Goal: Information Seeking & Learning: Check status

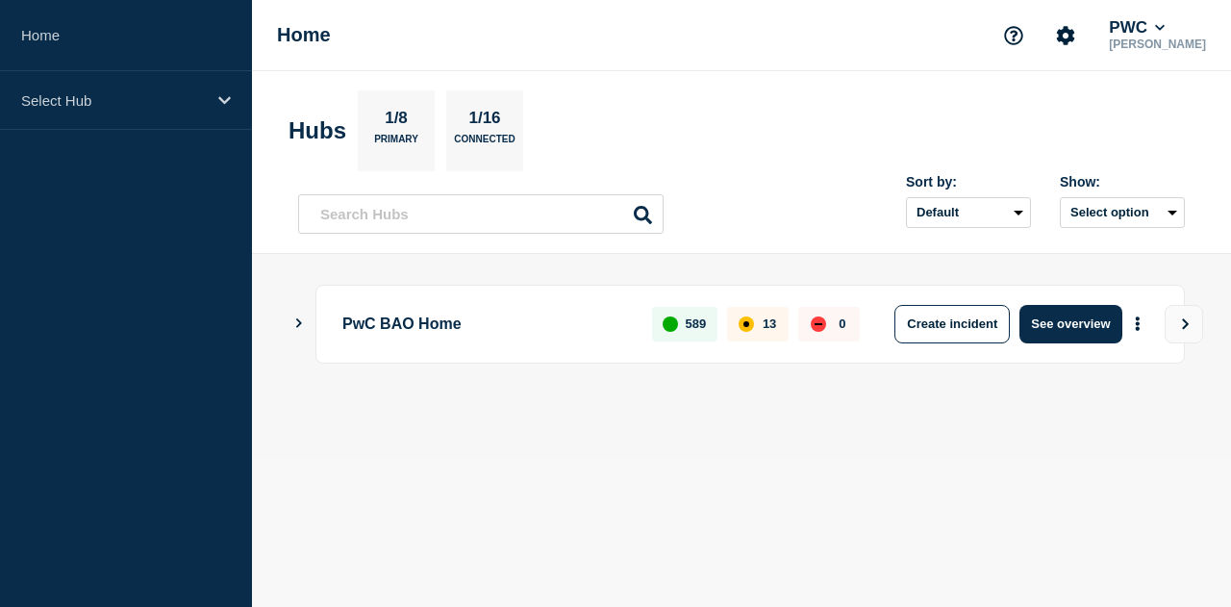
click at [300, 322] on icon "Show Connected Hubs" at bounding box center [299, 323] width 6 height 10
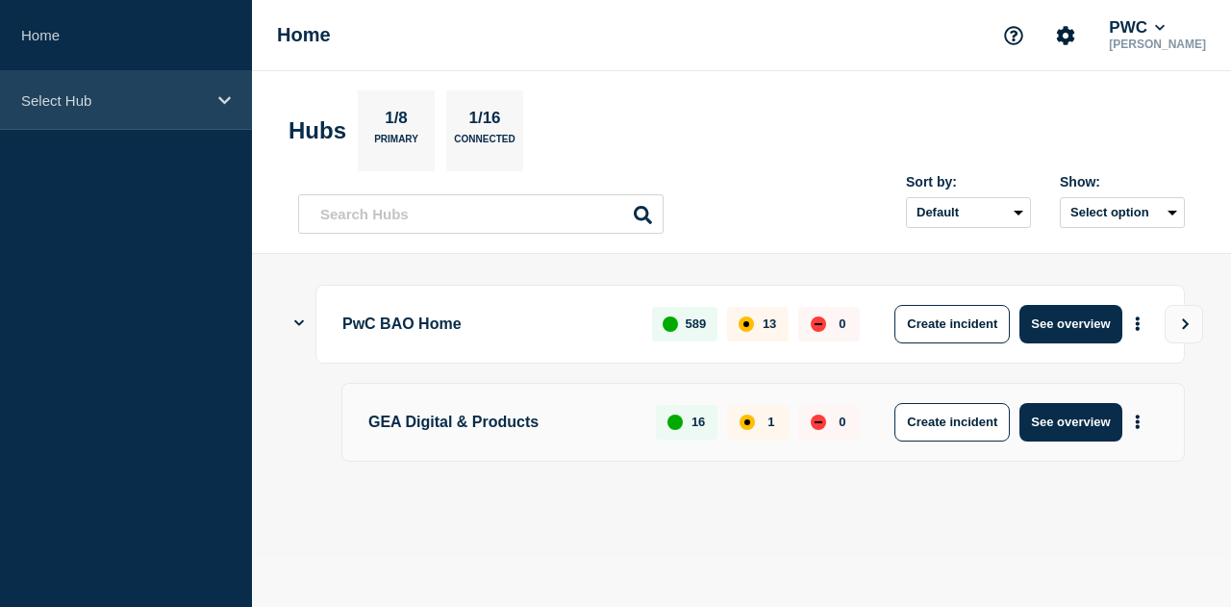
click at [221, 110] on div "Select Hub" at bounding box center [126, 100] width 252 height 59
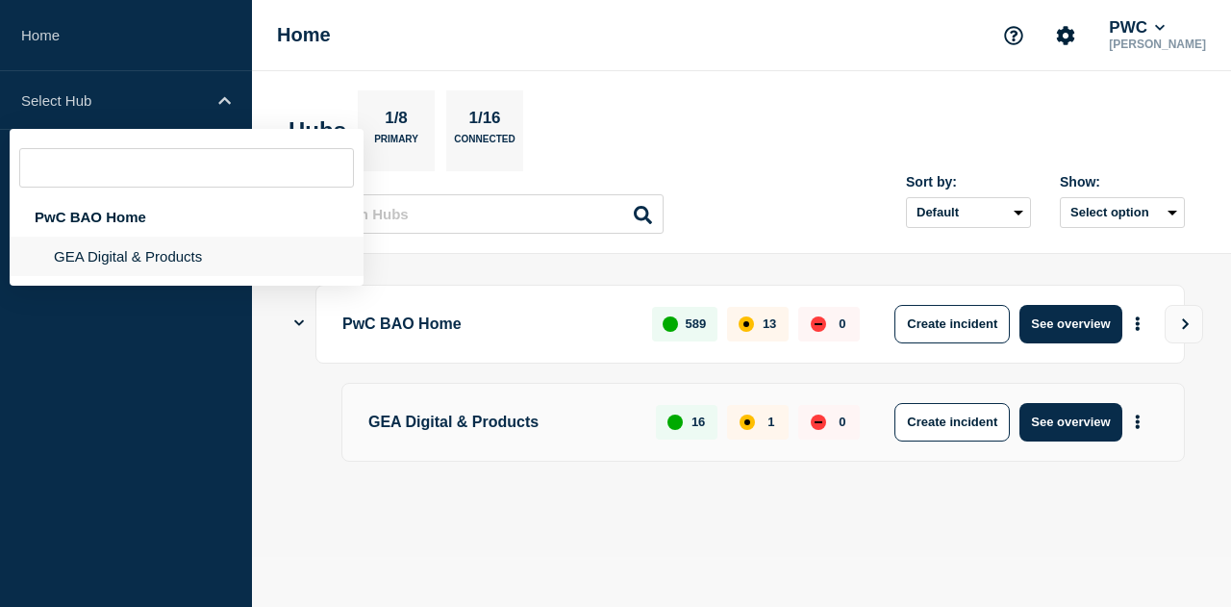
click at [150, 255] on li "GEA Digital & Products" at bounding box center [187, 256] width 354 height 39
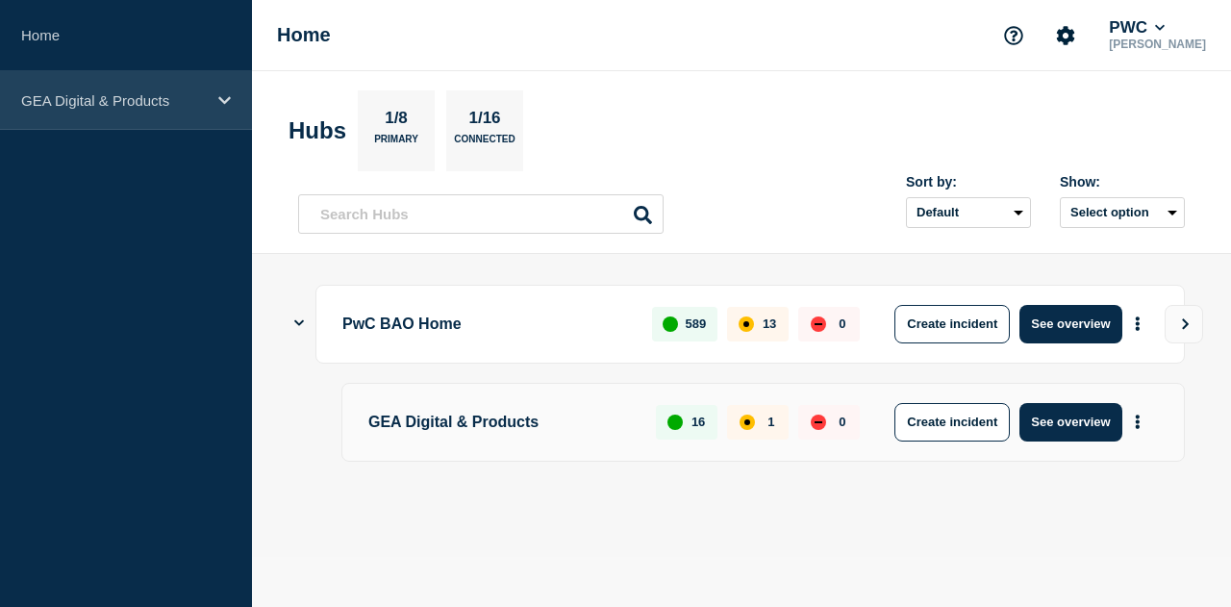
click at [229, 106] on icon at bounding box center [224, 100] width 13 height 14
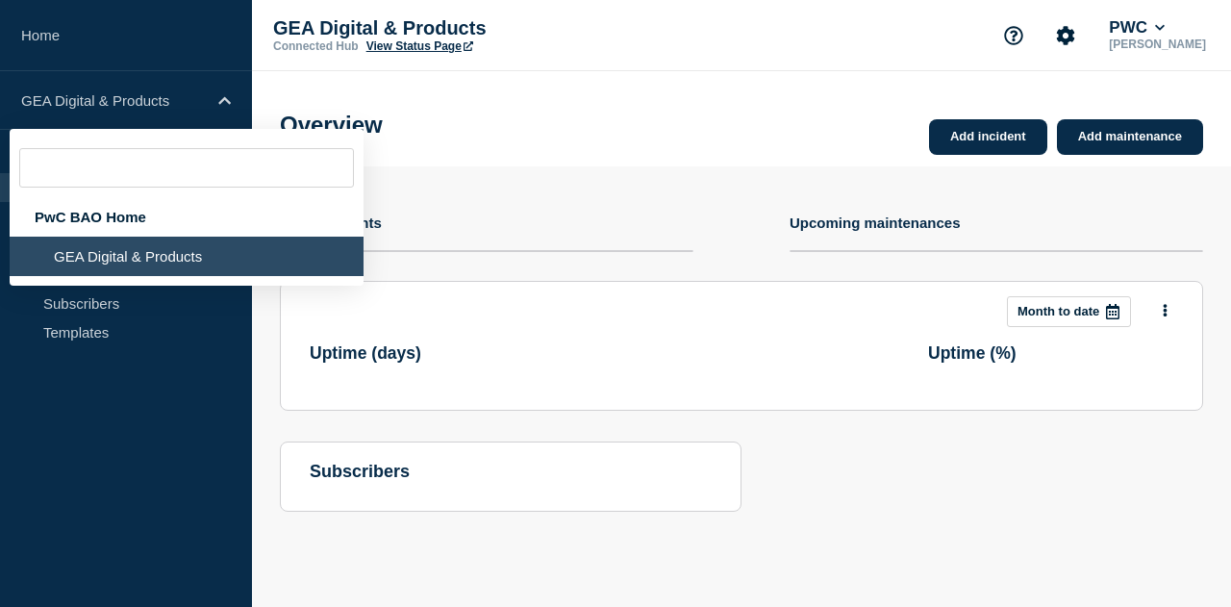
click at [124, 397] on aside "Home GEA Digital & Products PwC BAO Home GEA Digital & Products Hub Operations …" at bounding box center [126, 303] width 252 height 607
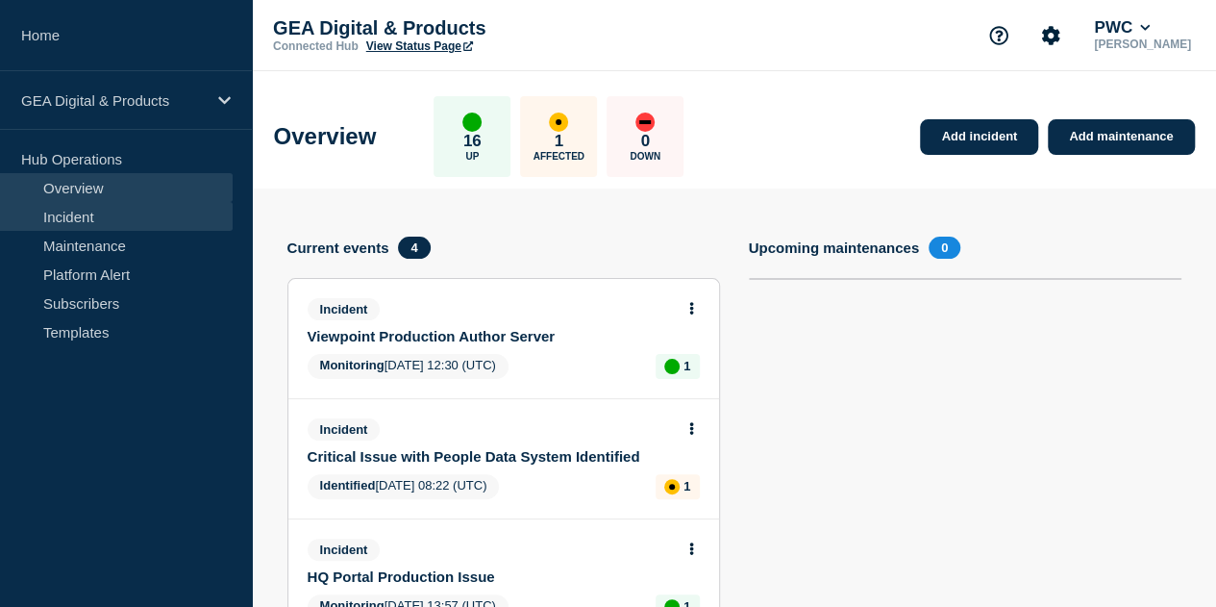
click at [140, 209] on link "Incident" at bounding box center [116, 216] width 233 height 29
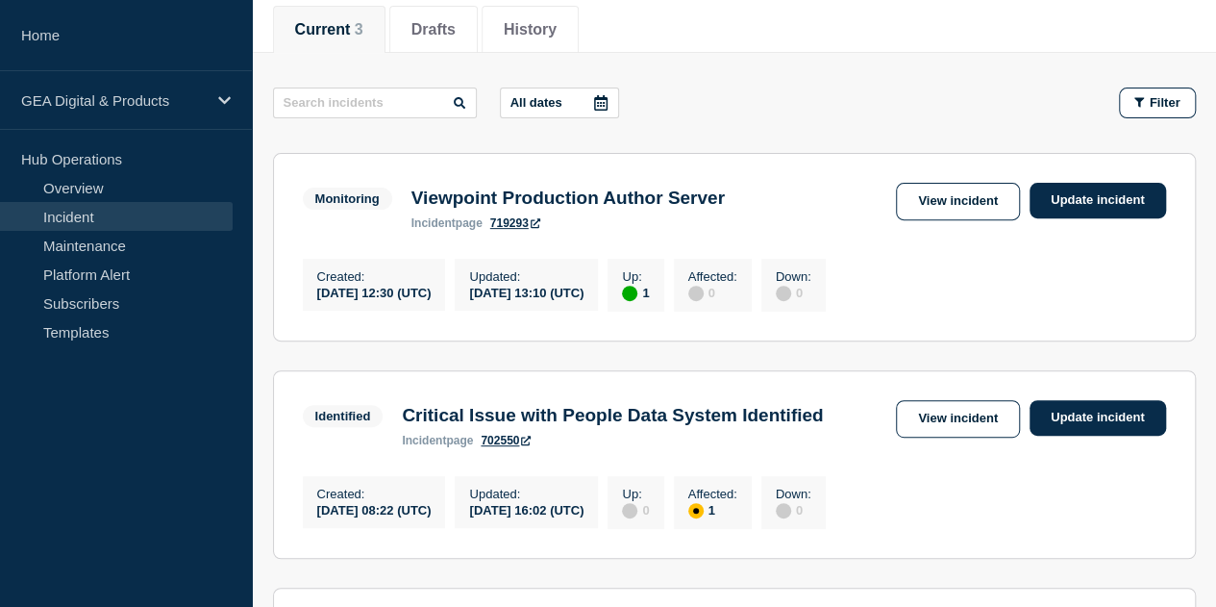
scroll to position [246, 0]
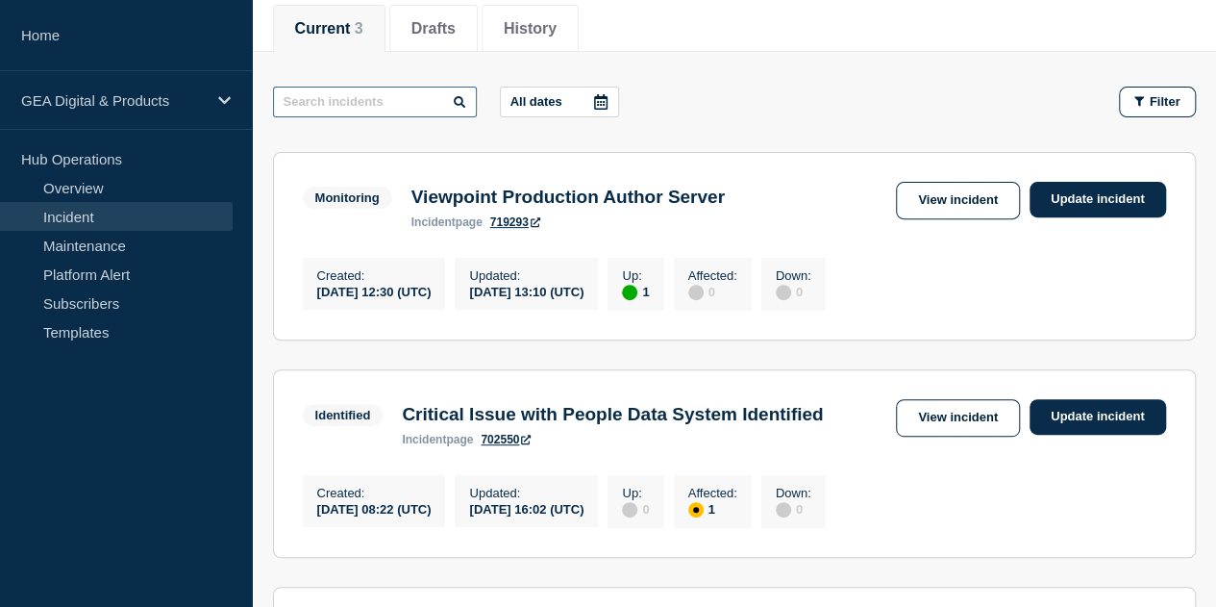
click at [429, 101] on input "text" at bounding box center [375, 102] width 204 height 31
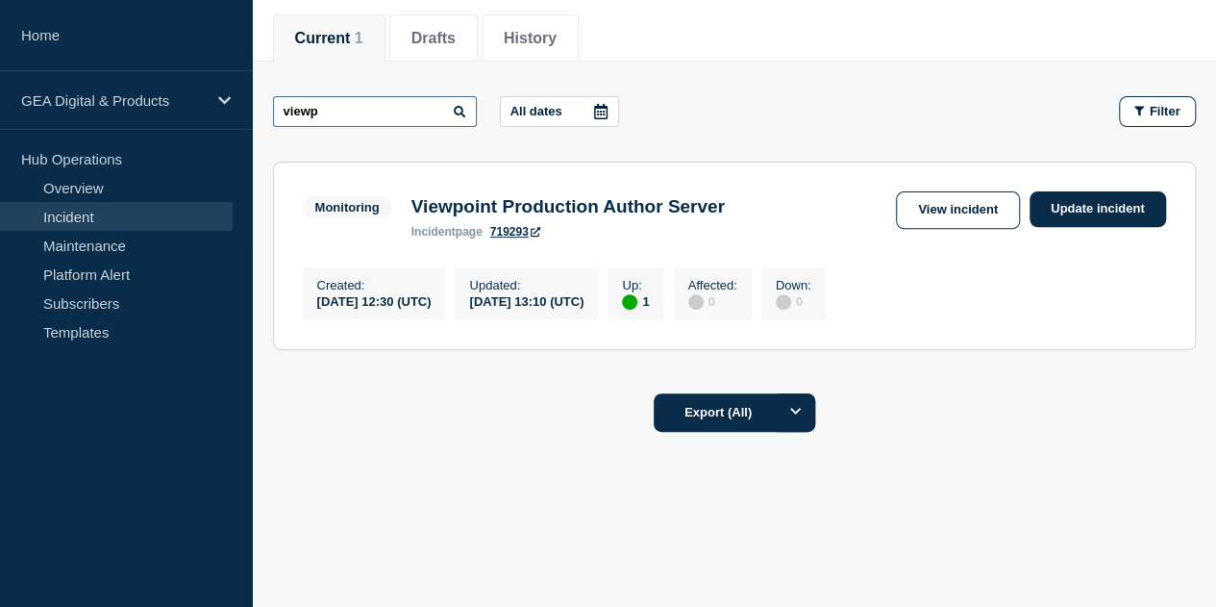
scroll to position [240, 0]
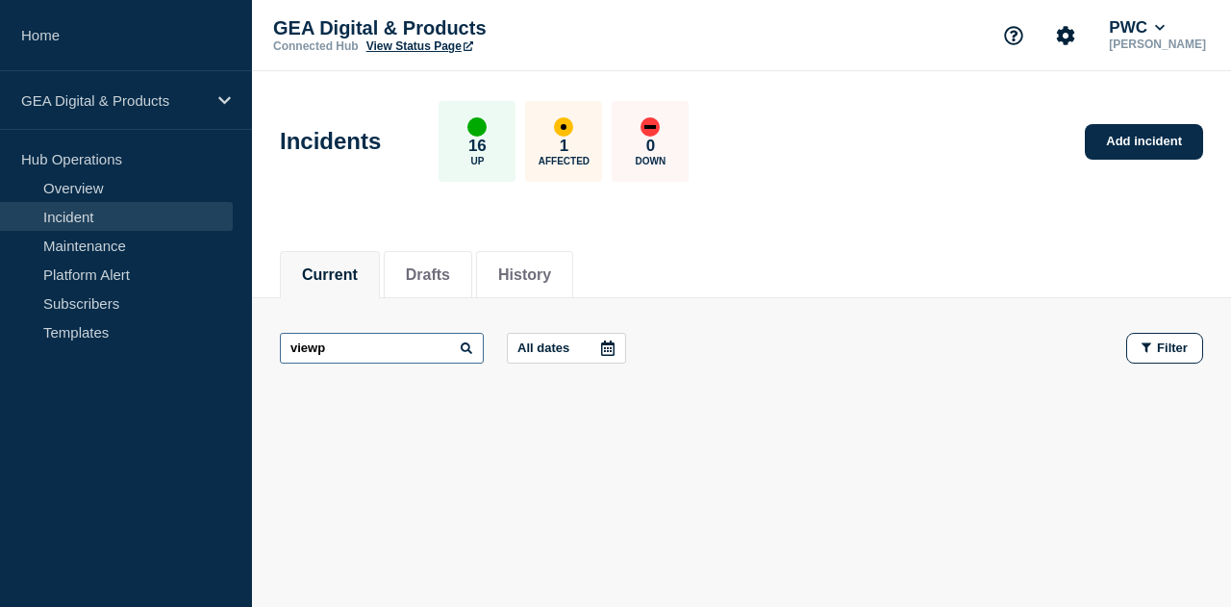
type input "viewp"
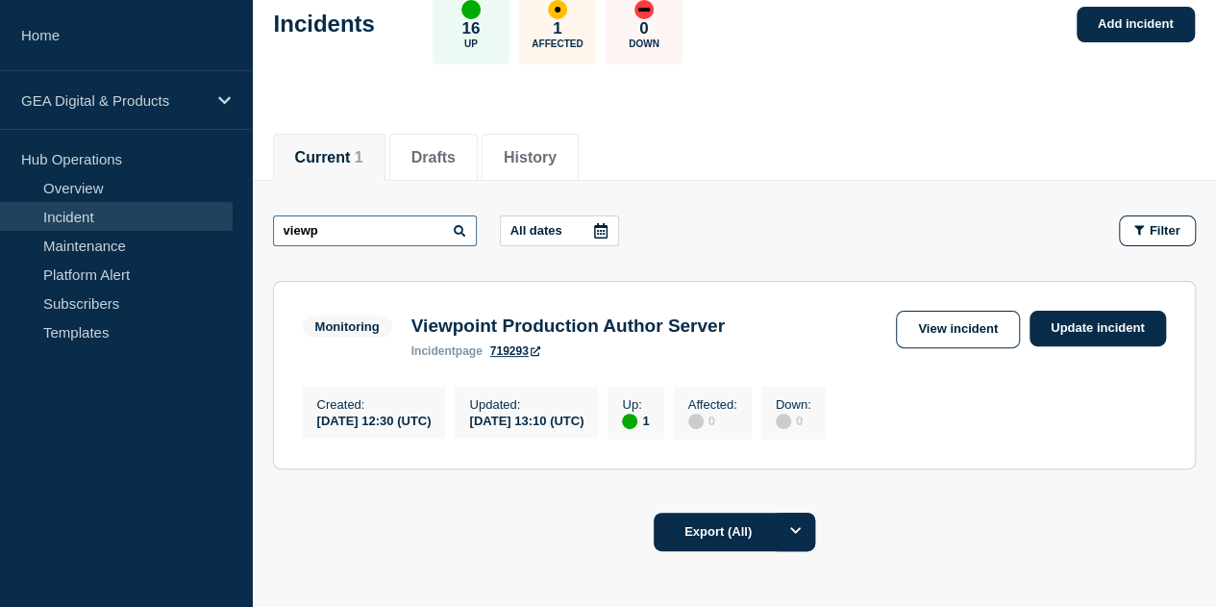
scroll to position [117, 0]
click at [525, 160] on button "History" at bounding box center [530, 157] width 53 height 17
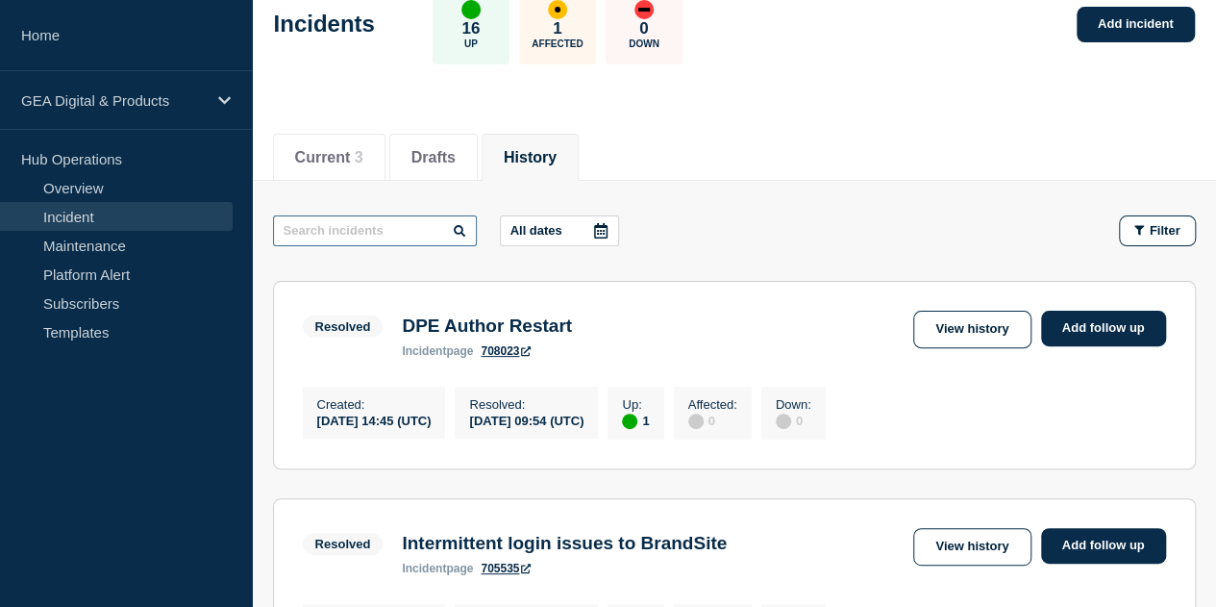
click at [350, 226] on input "text" at bounding box center [375, 230] width 204 height 31
type input "viewpoint"
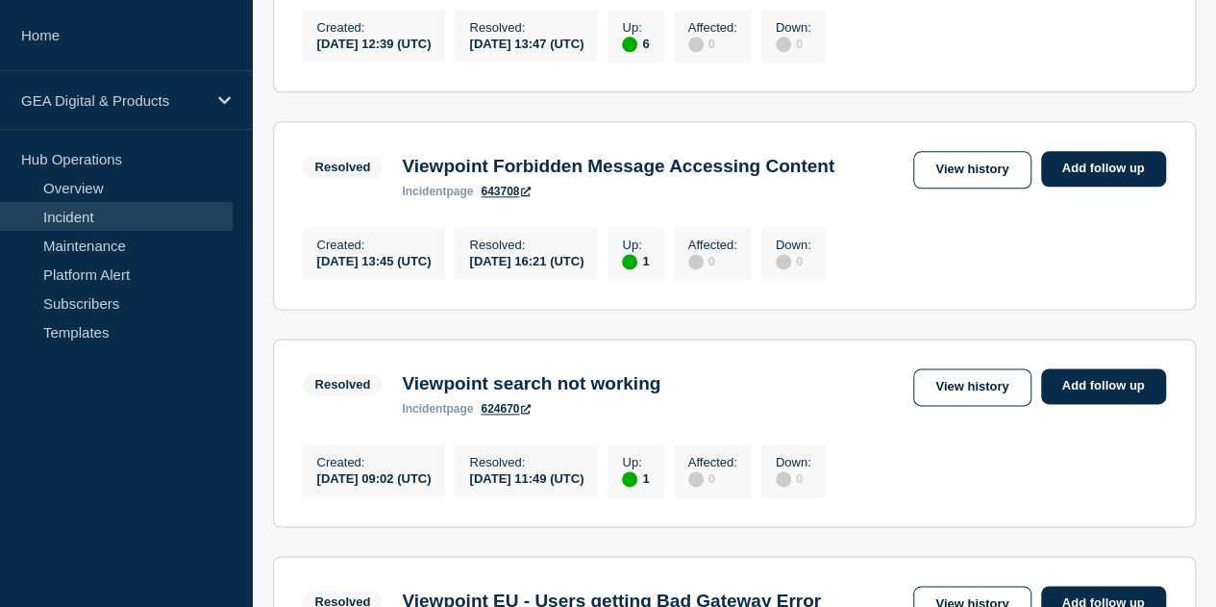
scroll to position [1146, 0]
click at [937, 188] on link "View history" at bounding box center [971, 170] width 117 height 38
click at [977, 188] on link "View history" at bounding box center [971, 170] width 117 height 38
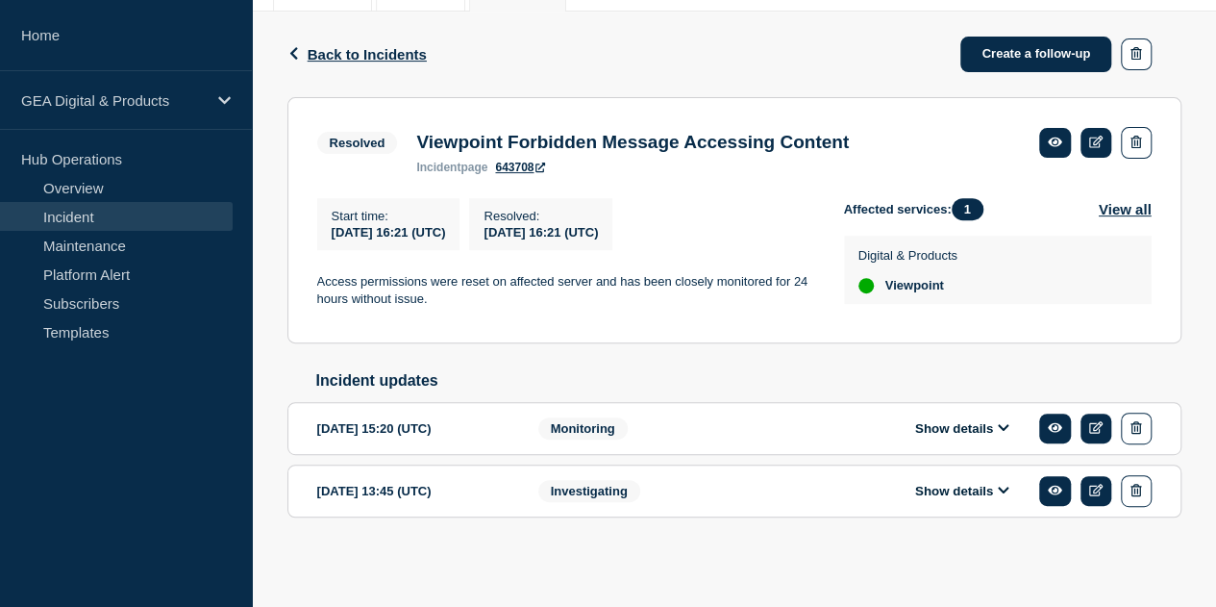
scroll to position [294, 0]
click at [956, 486] on button "Show details" at bounding box center [963, 491] width 106 height 16
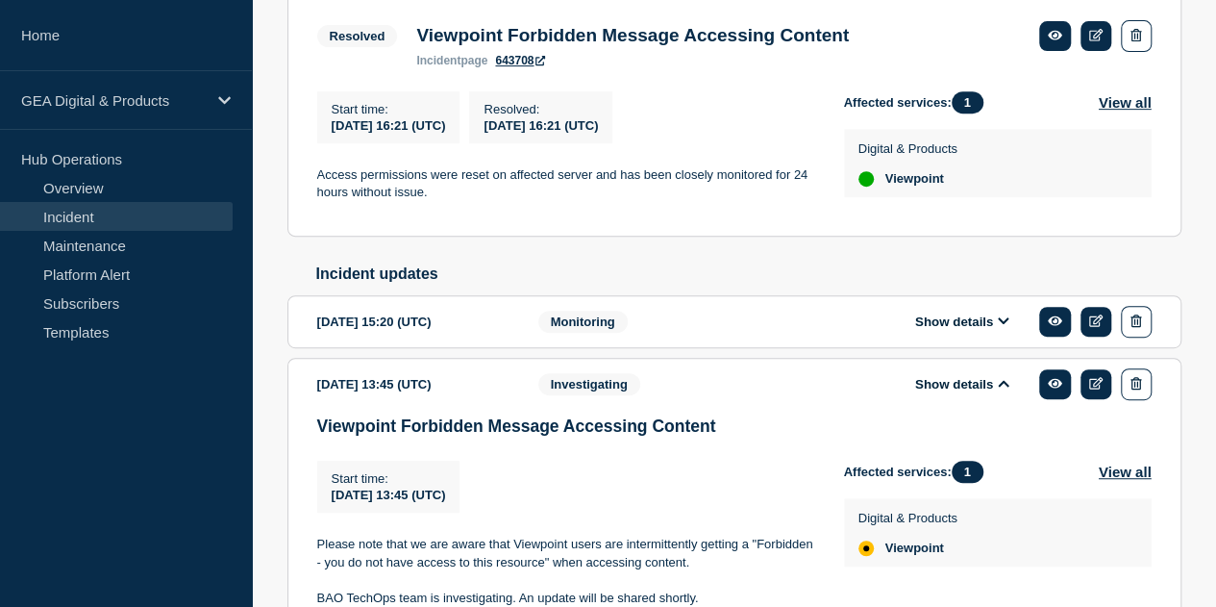
scroll to position [391, 0]
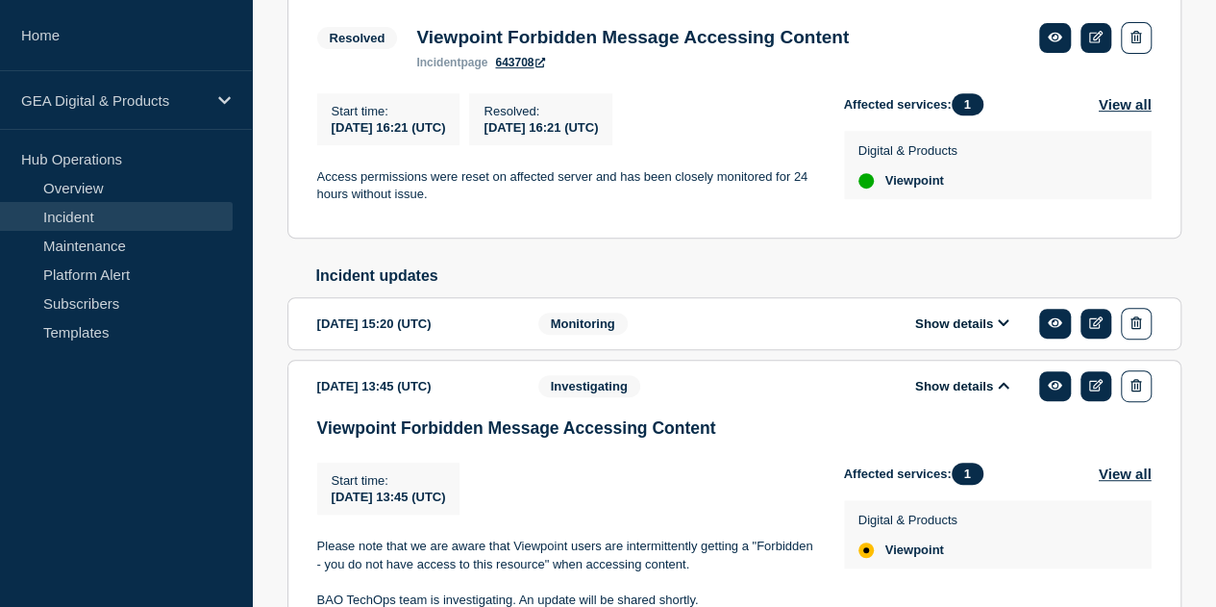
click at [975, 332] on button "Show details" at bounding box center [963, 323] width 106 height 16
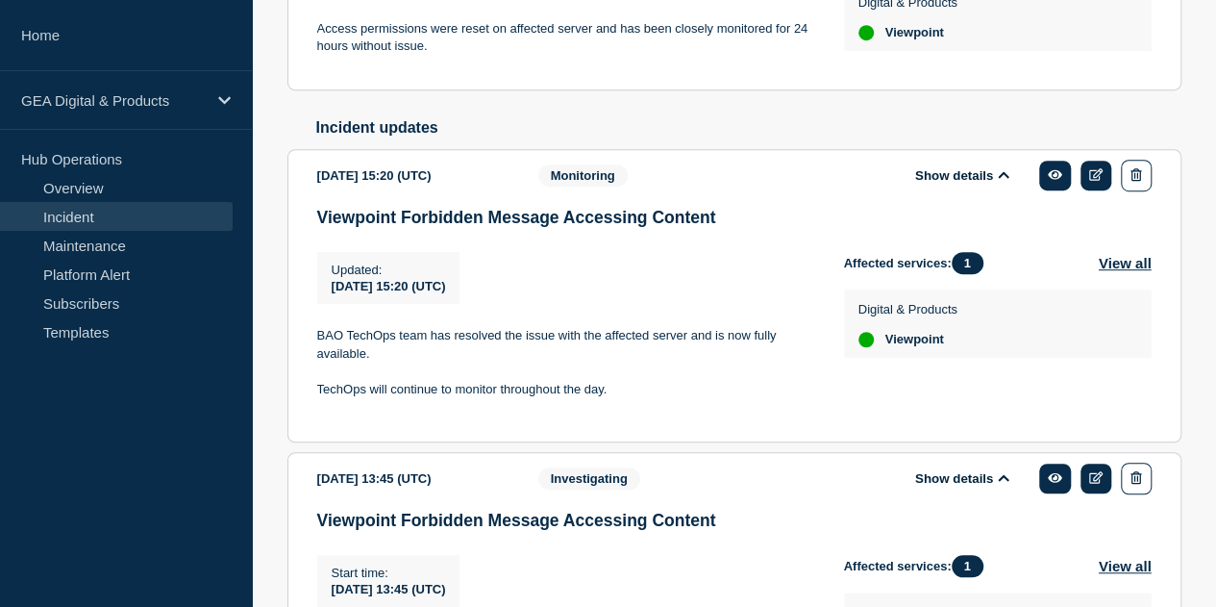
scroll to position [0, 0]
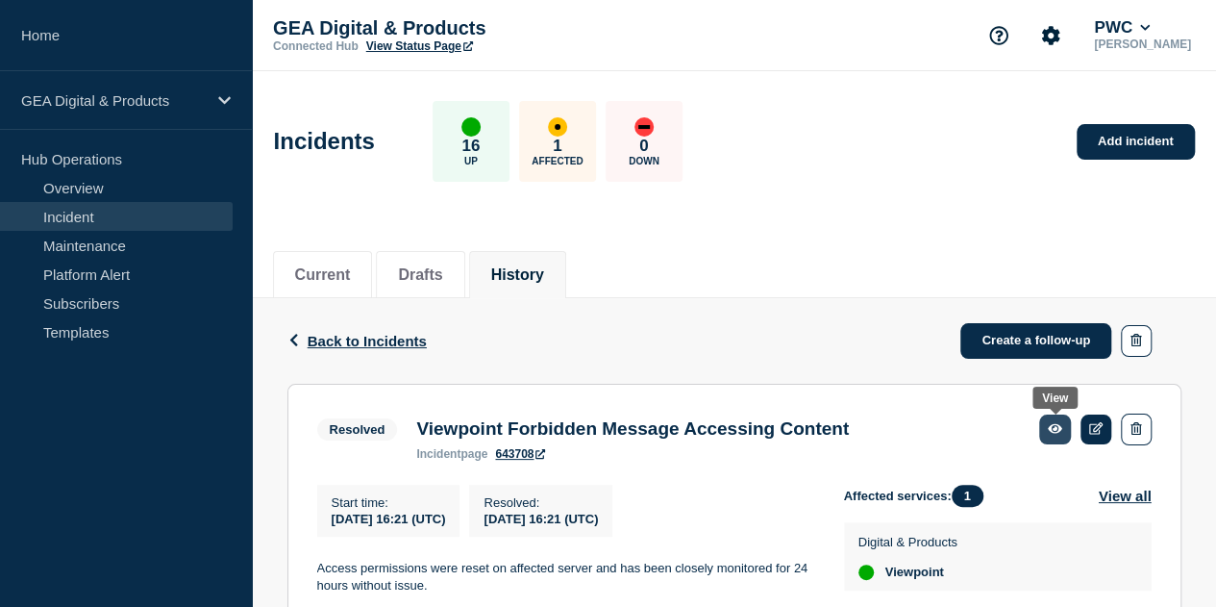
click at [1062, 439] on link at bounding box center [1055, 429] width 32 height 30
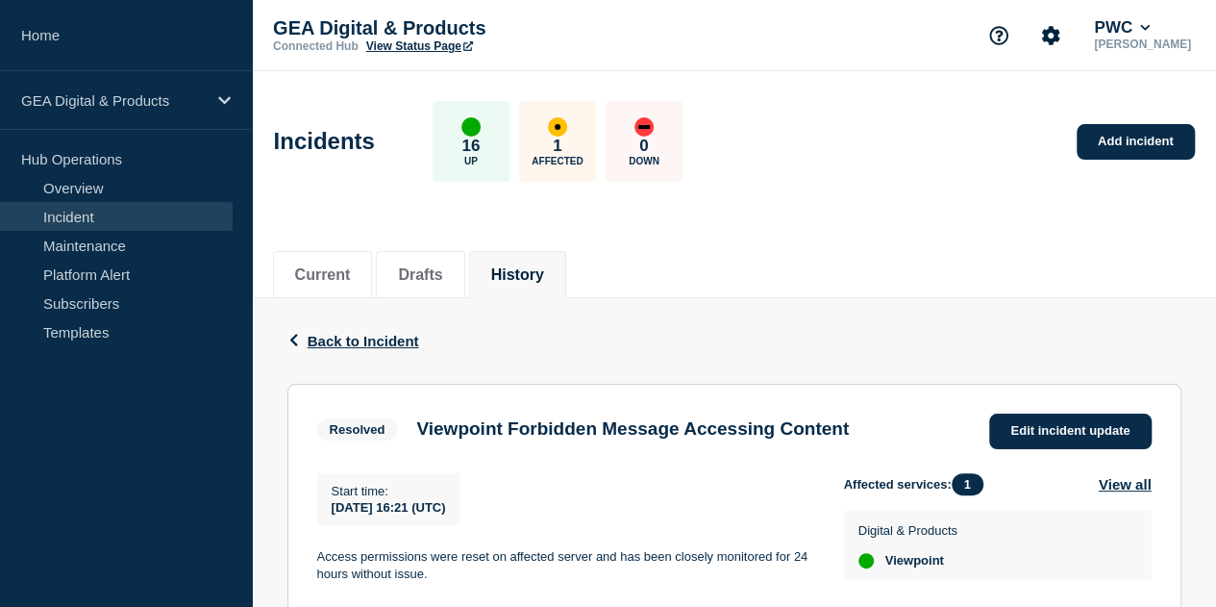
scroll to position [208, 0]
